Goal: Navigation & Orientation: Find specific page/section

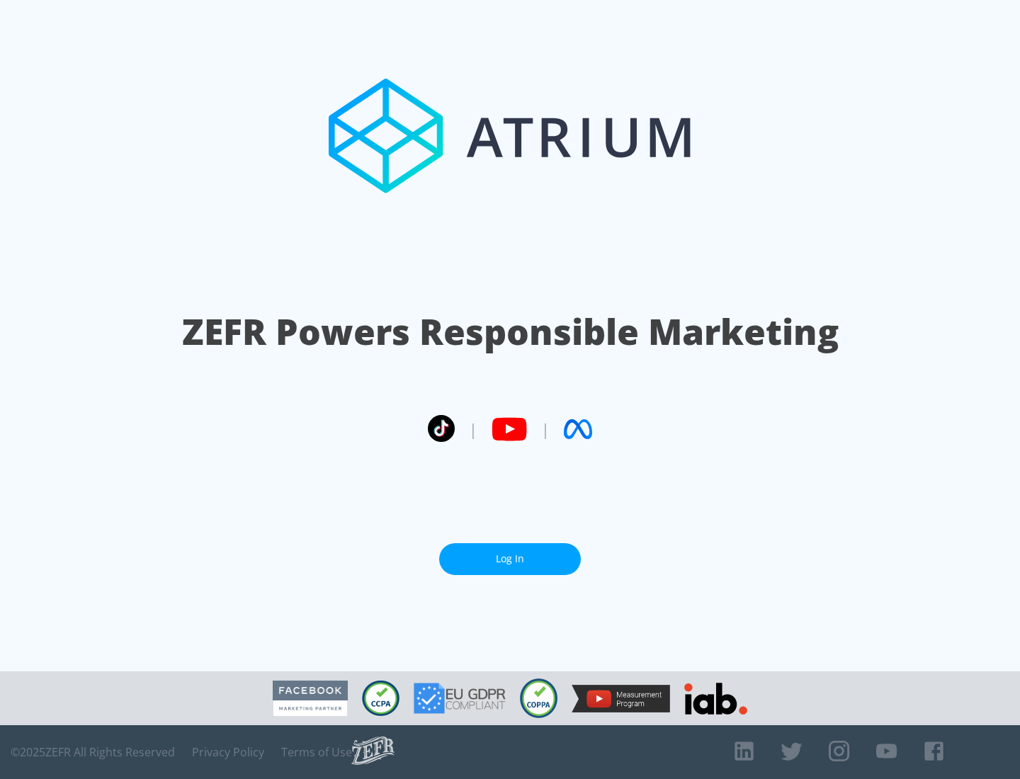
click at [510, 553] on link "Log In" at bounding box center [510, 559] width 142 height 32
